Goal: Task Accomplishment & Management: Manage account settings

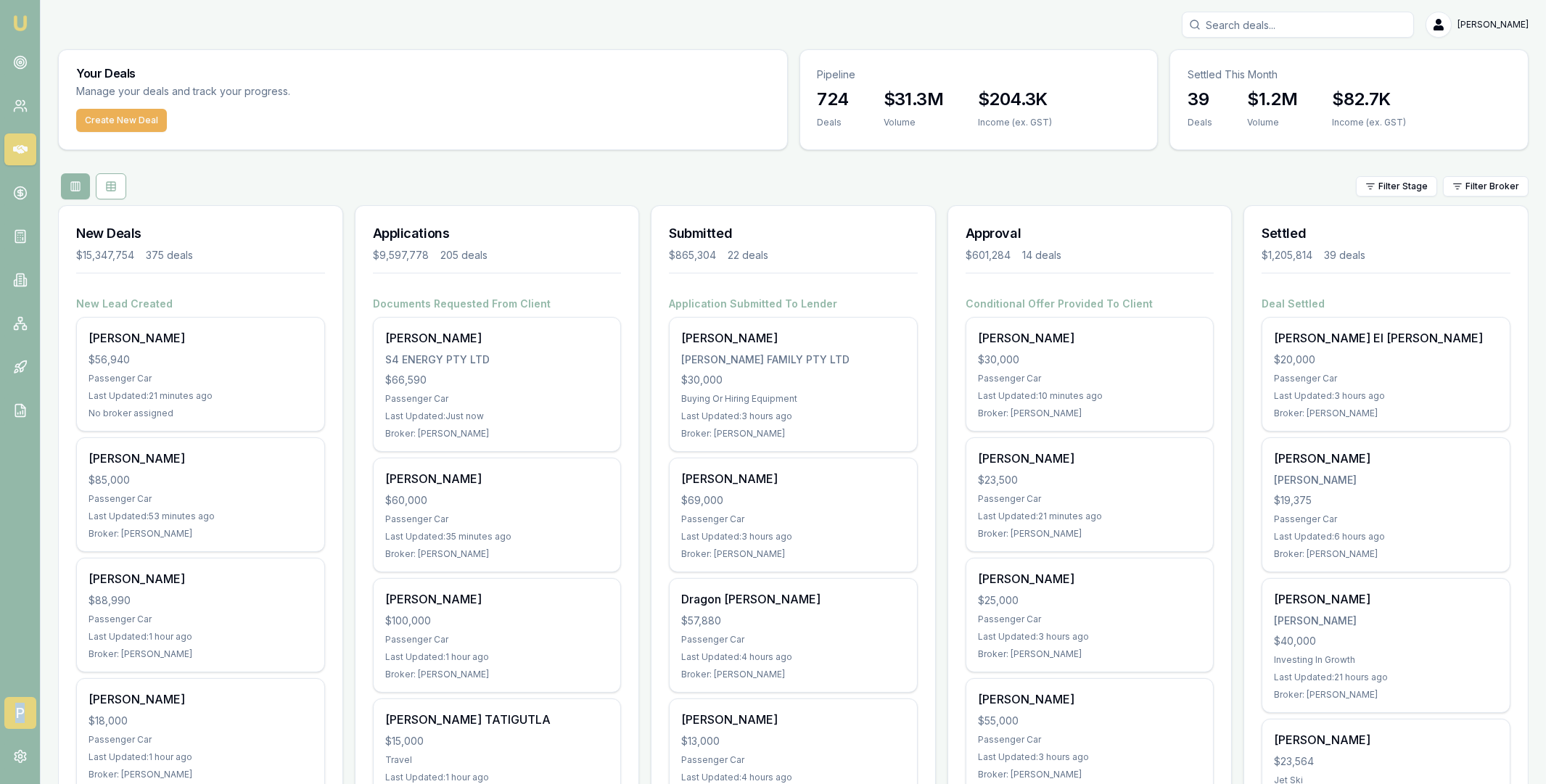
click at [20, 703] on span "P" at bounding box center [20, 713] width 32 height 32
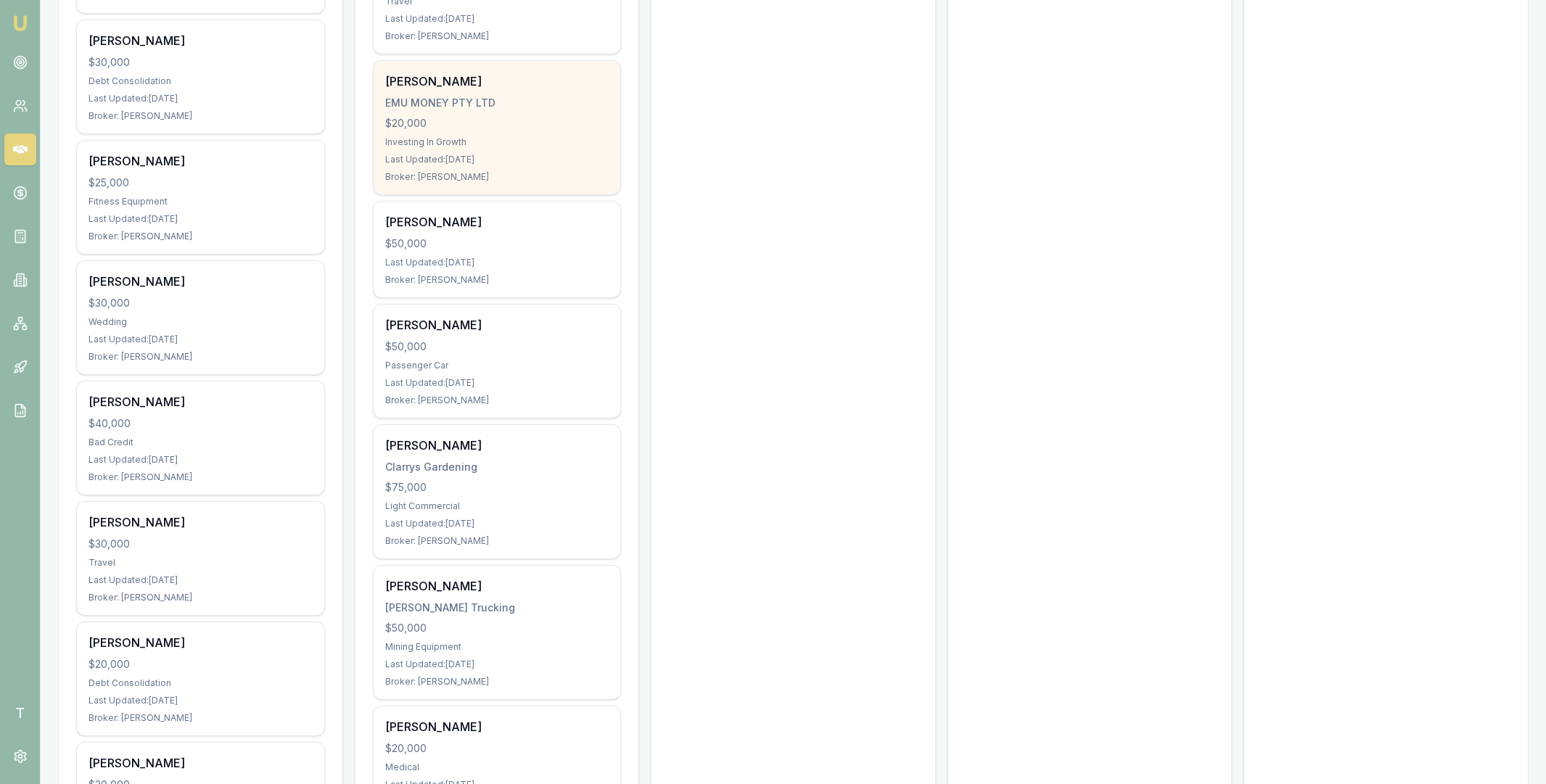
scroll to position [1237, 0]
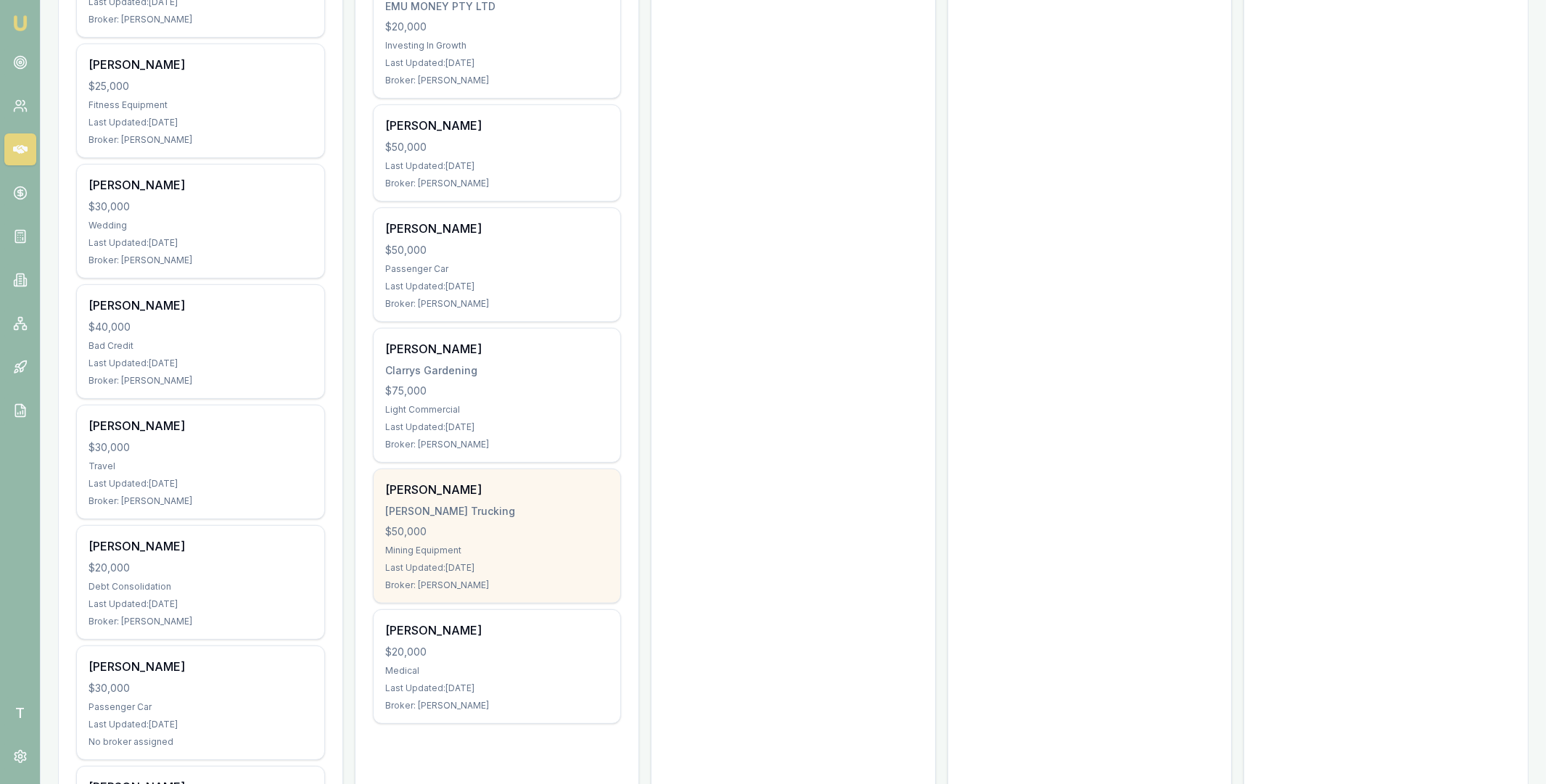
click at [491, 516] on div "Sams Trucking" at bounding box center [497, 511] width 224 height 14
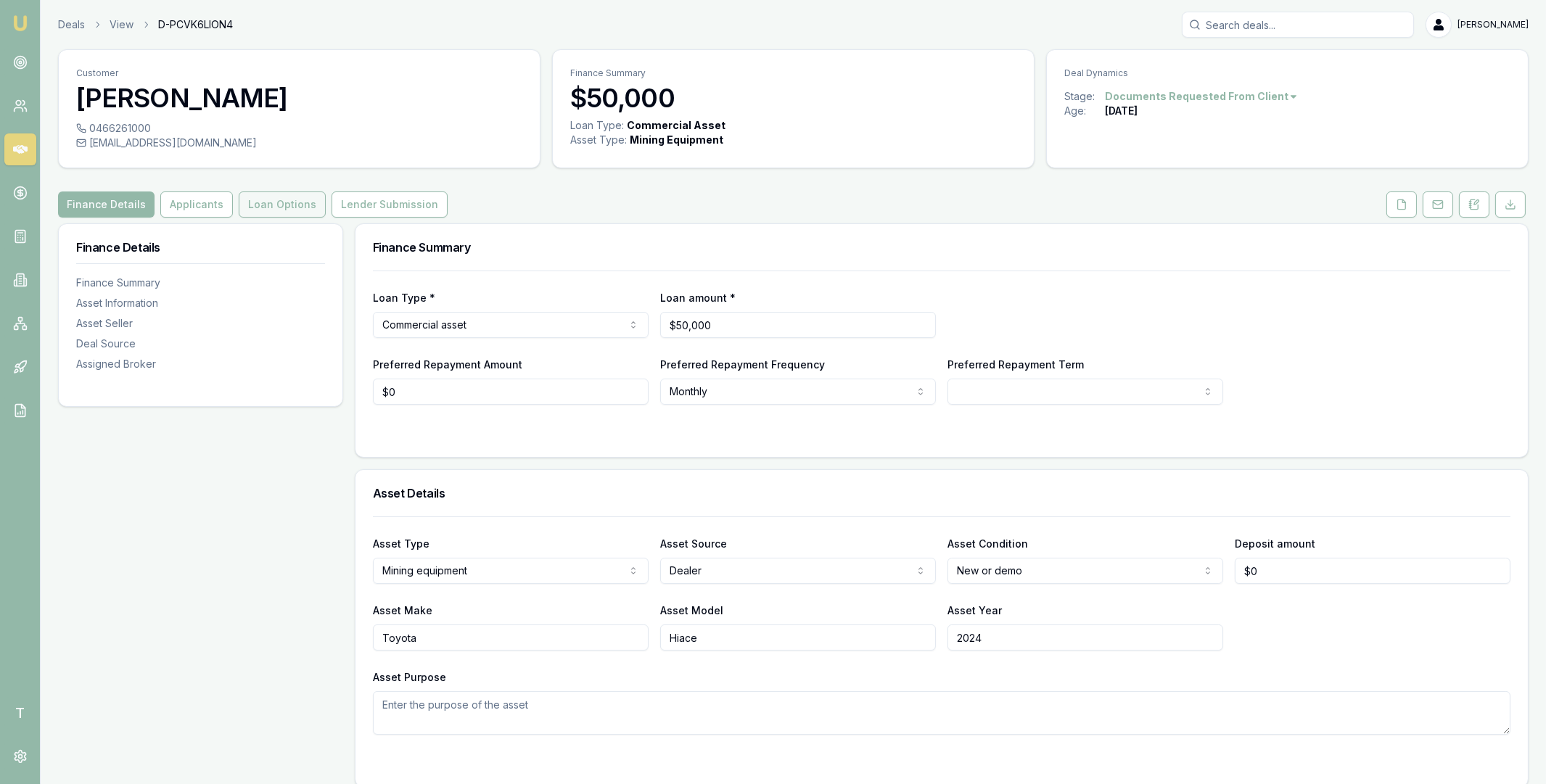
click at [275, 201] on button "Loan Options" at bounding box center [283, 204] width 87 height 26
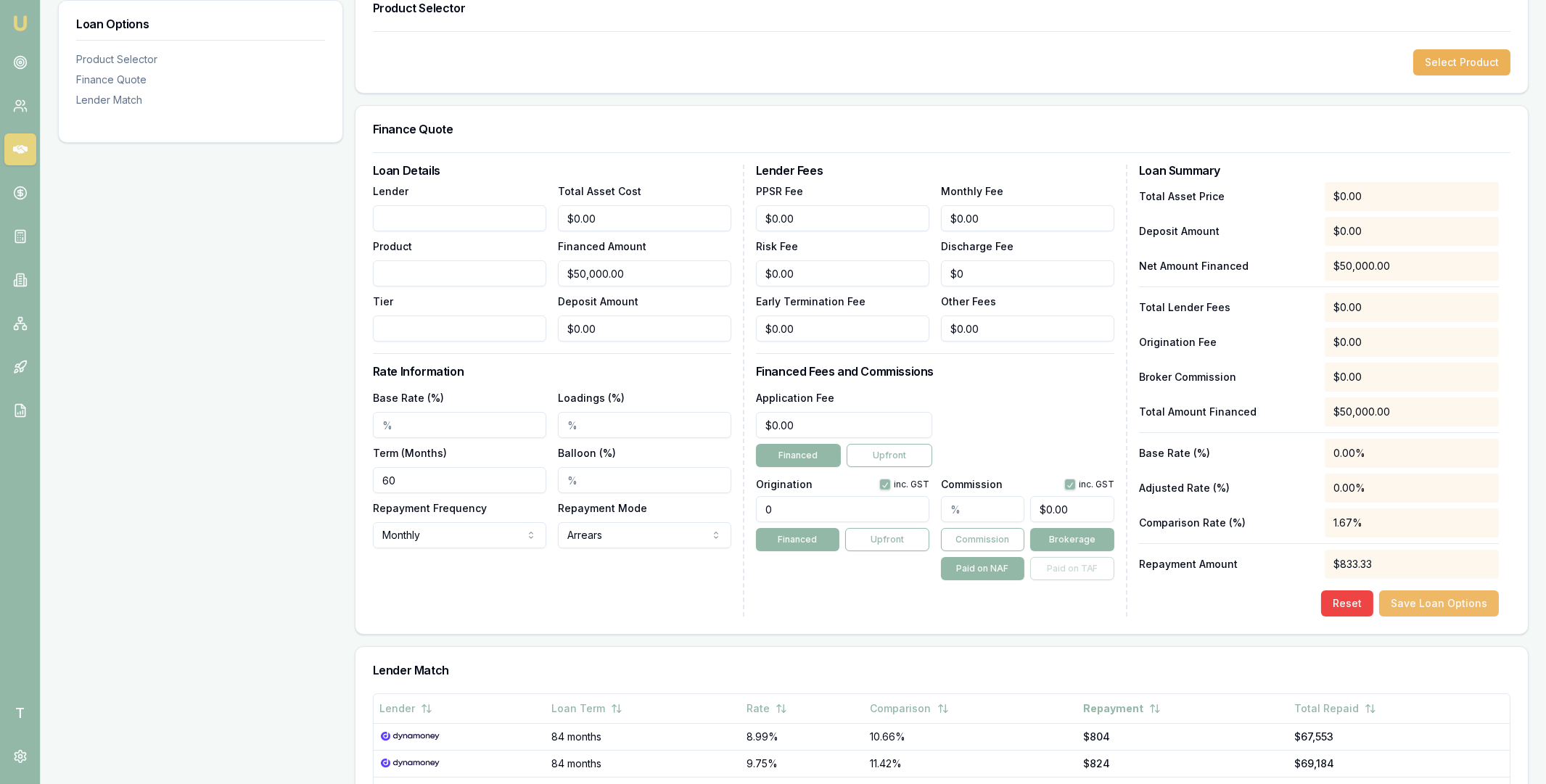
scroll to position [236, 0]
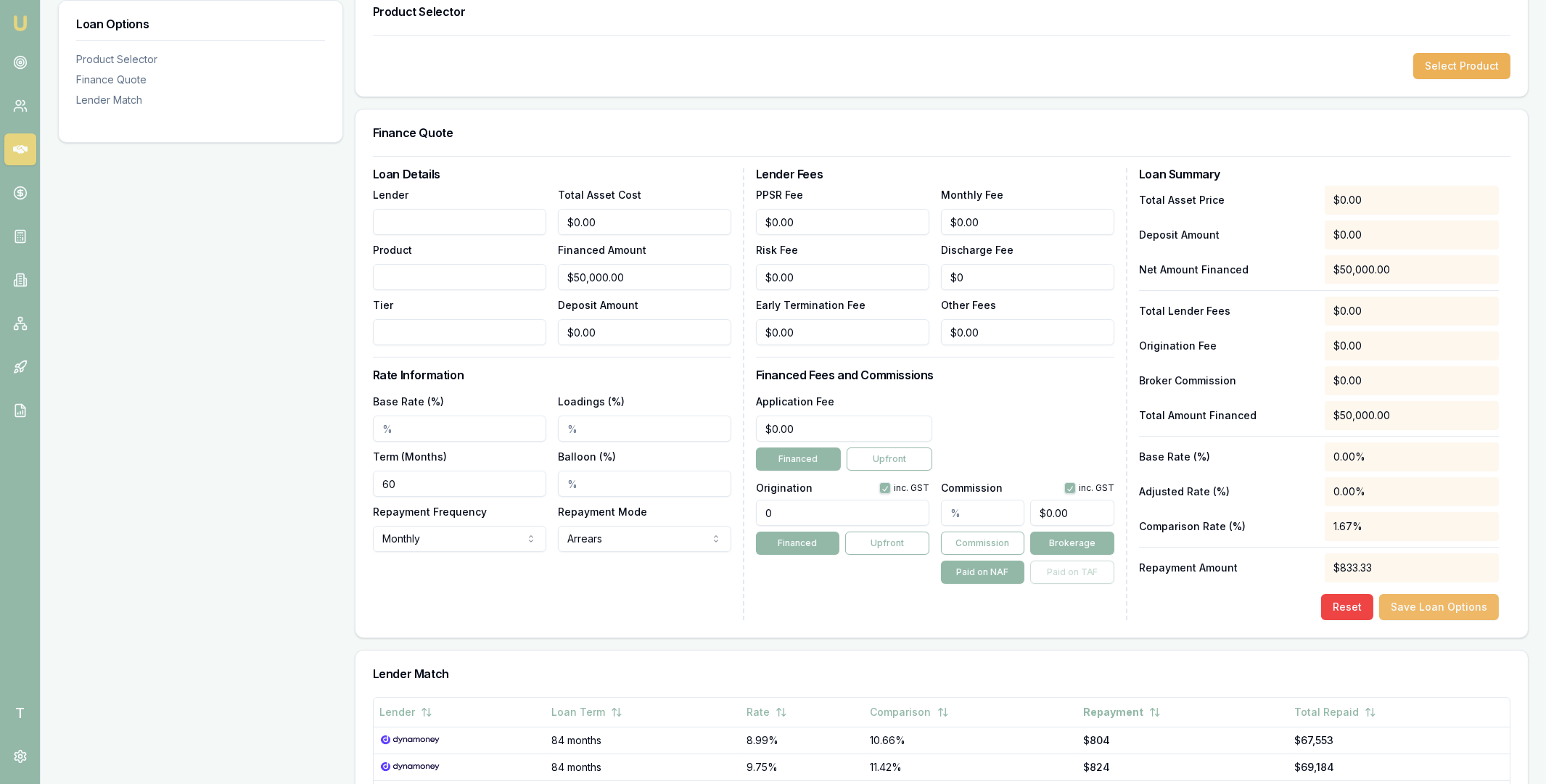
click at [1421, 610] on button "Save Loan Options" at bounding box center [1439, 606] width 120 height 26
type input "0"
click at [1065, 522] on input "0" at bounding box center [1072, 512] width 84 height 26
type input "0.002"
type input "1"
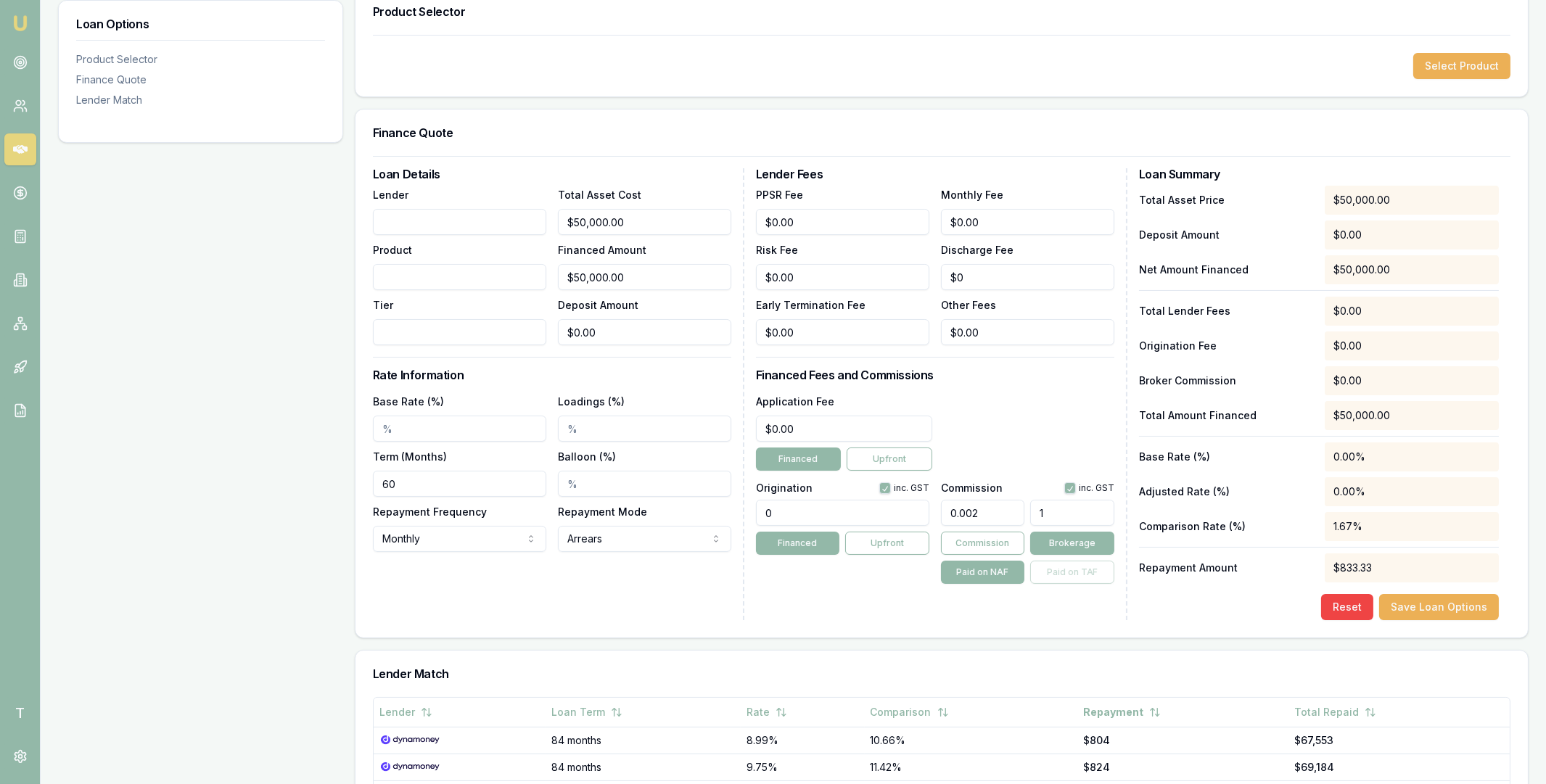
type input "0.02"
type input "10"
type input "0.2"
type input "$100.00"
click at [1121, 452] on div "Lender Fees PPSR Fee $0.00 Monthly Fee $0.00 Risk Fee $0.00 Discharge Fee $0 Ea…" at bounding box center [941, 394] width 372 height 452
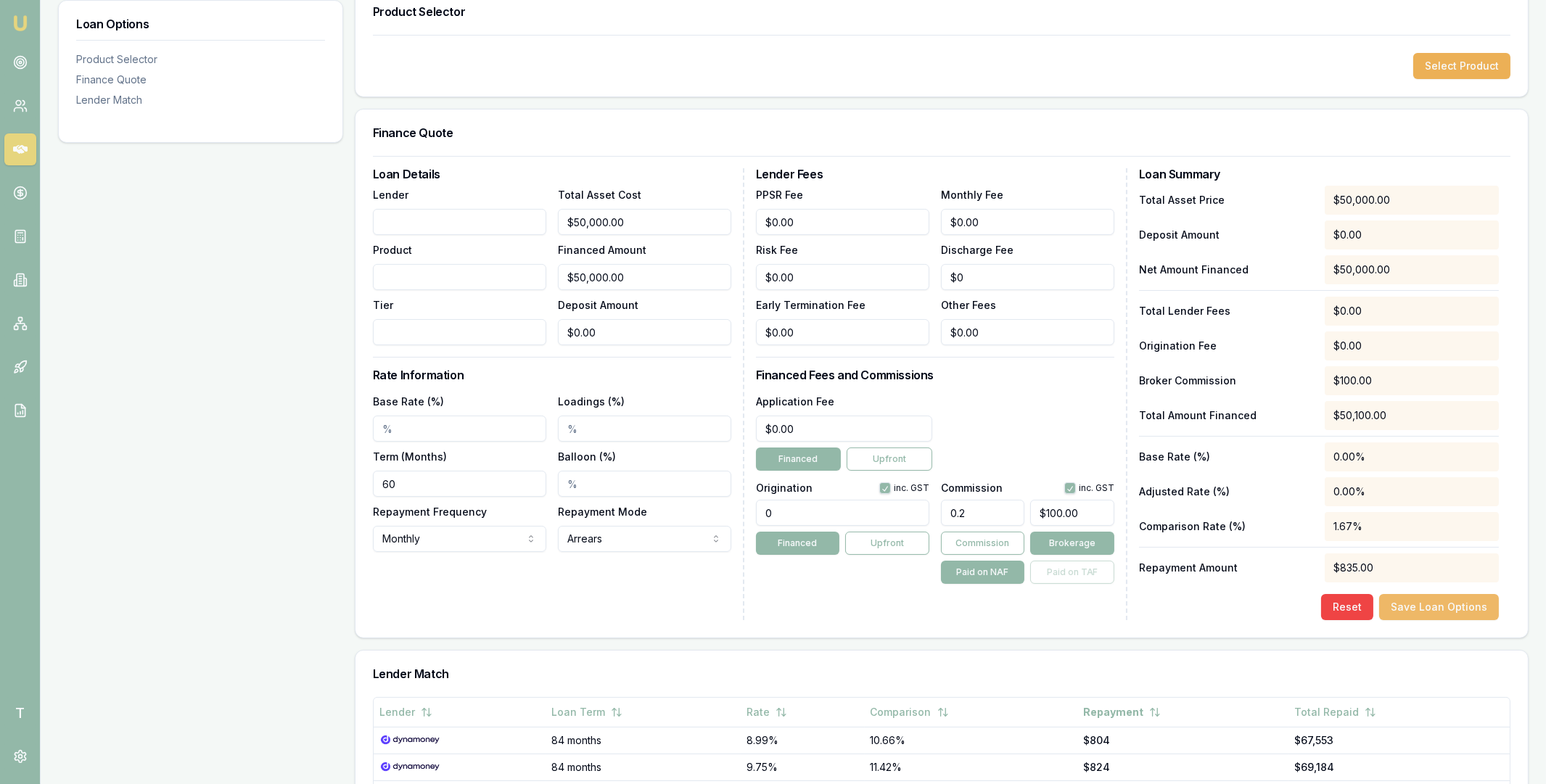
click at [1415, 598] on button "Save Loan Options" at bounding box center [1439, 606] width 120 height 26
